Goal: Task Accomplishment & Management: Manage account settings

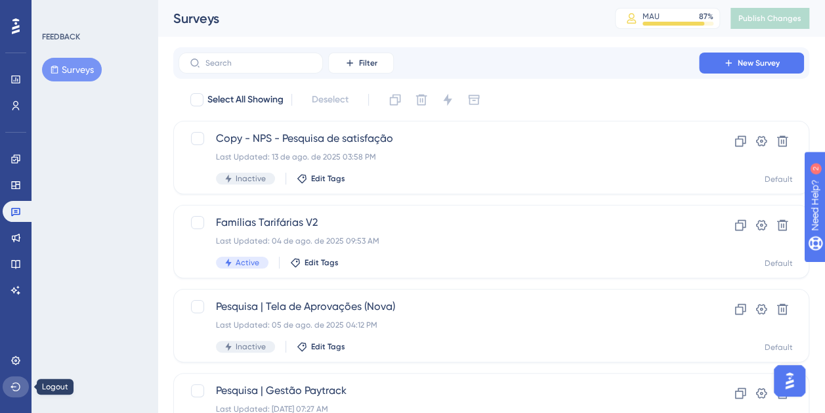
click at [17, 383] on icon at bounding box center [15, 386] width 10 height 10
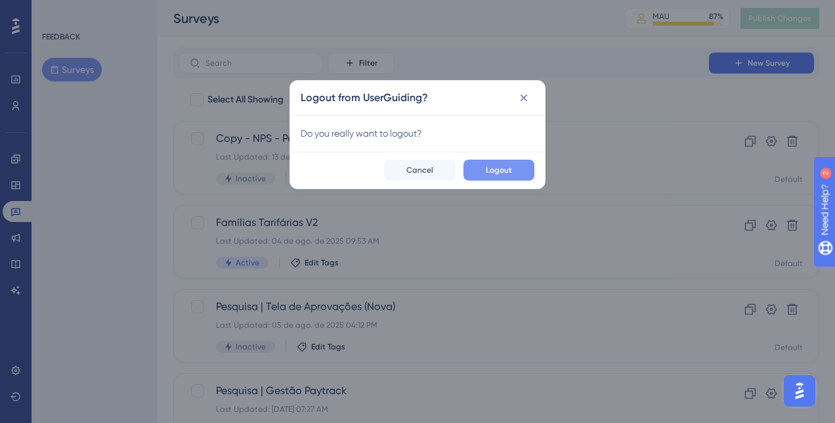
click at [490, 165] on span "Logout" at bounding box center [499, 170] width 26 height 10
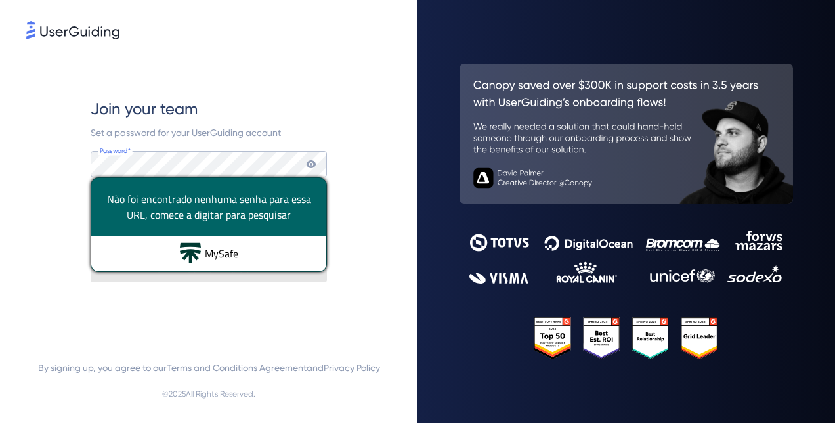
click at [286, 87] on div "Join your team Set a password for your UserGuiding account Password* Your passw…" at bounding box center [209, 190] width 236 height 297
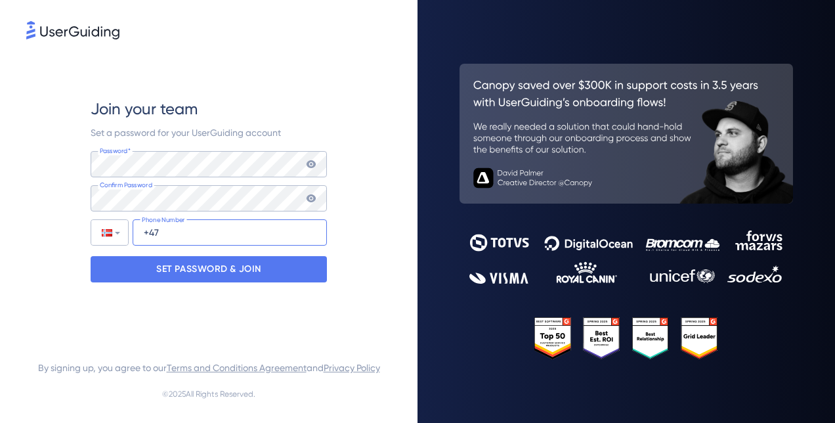
type input "+4"
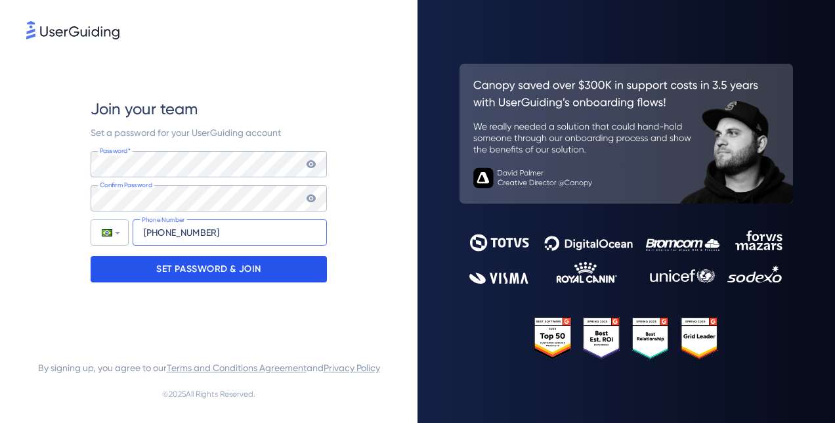
type input "+55 (47) 991016707"
click at [256, 270] on p "SET PASSWORD & JOIN" at bounding box center [208, 269] width 105 height 21
